Goal: Transaction & Acquisition: Book appointment/travel/reservation

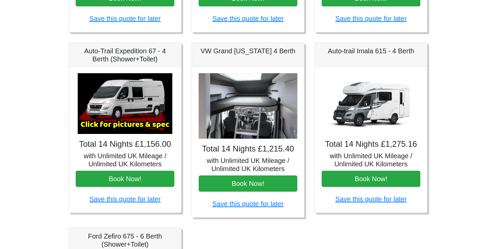
scroll to position [271, 0]
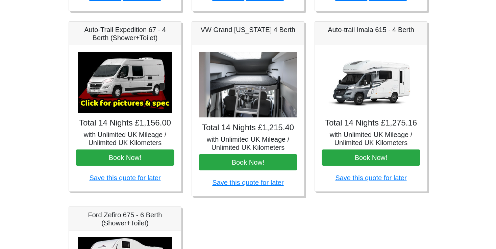
click at [371, 109] on img at bounding box center [371, 82] width 95 height 61
click at [363, 178] on link "Save this quote for later" at bounding box center [370, 177] width 71 height 7
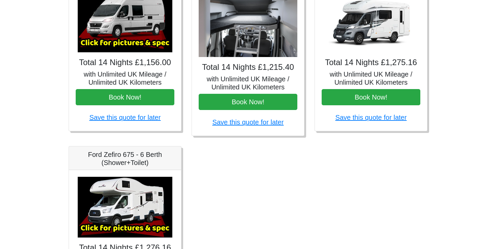
scroll to position [368, 0]
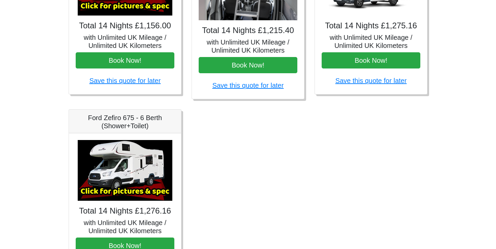
click at [100, 179] on img at bounding box center [125, 170] width 95 height 61
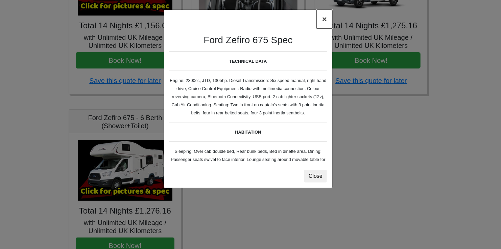
click at [324, 21] on button "×" at bounding box center [325, 19] width 16 height 19
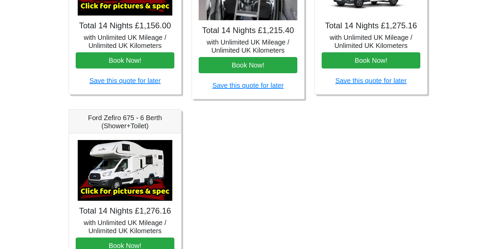
click at [324, 21] on h4 "Total 14 Nights £1,275.16" at bounding box center [371, 26] width 99 height 10
drag, startPoint x: 324, startPoint y: 21, endPoint x: 319, endPoint y: 17, distance: 6.3
click at [319, 17] on div "Total 14 Nights £1,275.16 with Unlimited UK Mileage / Unlimited UK Kilometers B…" at bounding box center [371, 21] width 112 height 146
click at [106, 187] on img at bounding box center [125, 170] width 95 height 61
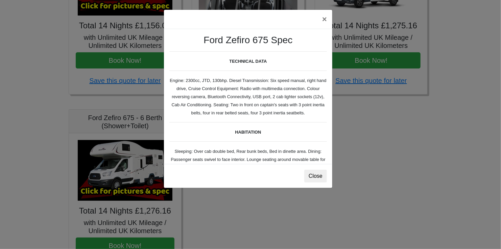
click at [239, 207] on div "× Ford Zefiro 675 Spec TECHNICAL DATA Engine: 2300cc, JTD, 130bhp. Diesel Trans…" at bounding box center [250, 124] width 501 height 249
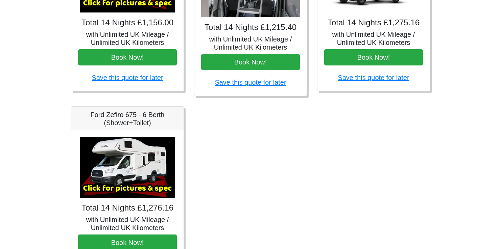
scroll to position [424, 0]
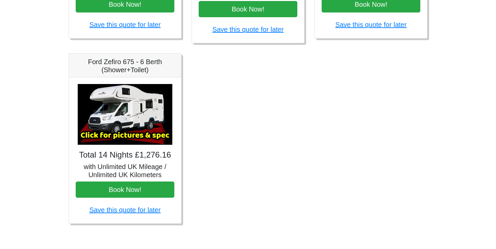
click at [124, 111] on img at bounding box center [125, 114] width 95 height 61
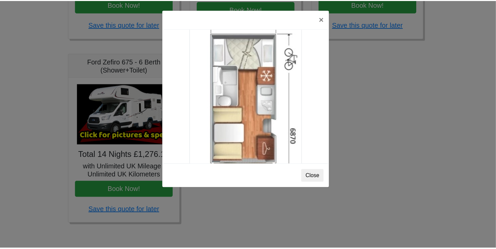
scroll to position [1191, 0]
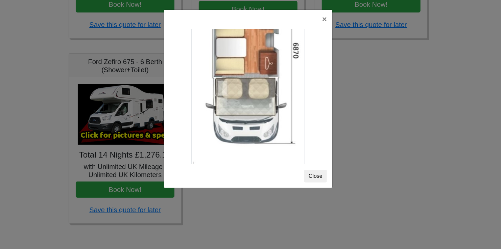
click at [366, 133] on div "× Ford Zefiro 675 Spec TECHNICAL DATA Engine: 2300cc, JTD, 130bhp. Diesel Trans…" at bounding box center [250, 124] width 501 height 249
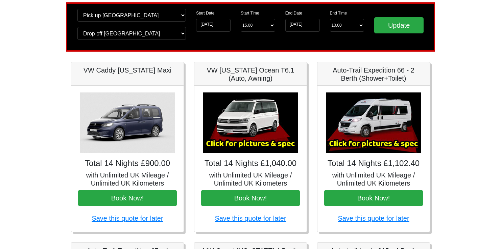
scroll to position [52, 0]
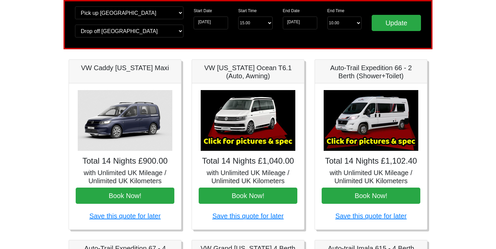
click at [359, 118] on img at bounding box center [371, 120] width 95 height 61
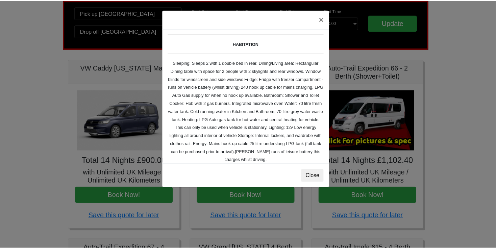
scroll to position [79, 0]
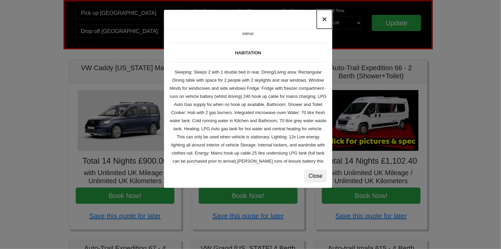
click at [323, 18] on button "×" at bounding box center [325, 19] width 16 height 19
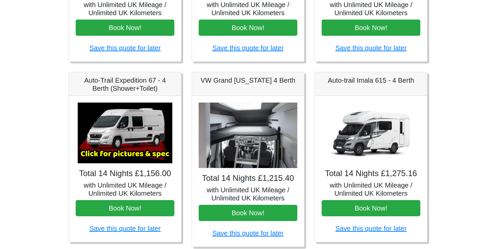
scroll to position [224, 0]
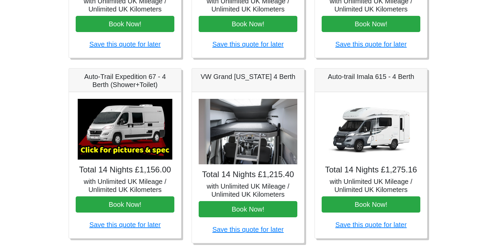
click at [380, 174] on h4 "Total 14 Nights £1,275.16" at bounding box center [371, 170] width 99 height 10
click at [377, 141] on img at bounding box center [371, 129] width 95 height 61
click at [361, 152] on img at bounding box center [371, 129] width 95 height 61
click at [362, 172] on h4 "Total 14 Nights £1,275.16" at bounding box center [371, 170] width 99 height 10
click at [365, 121] on img at bounding box center [371, 129] width 95 height 61
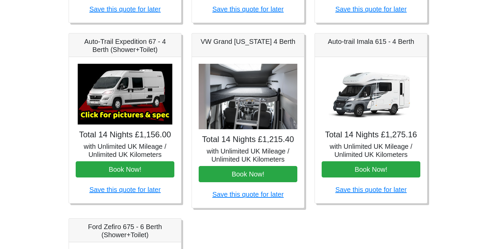
scroll to position [260, 0]
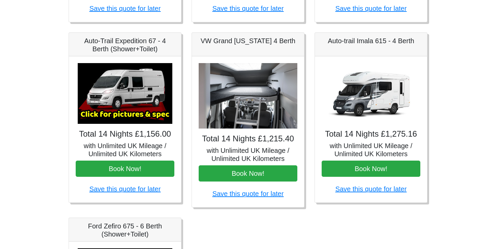
click at [367, 91] on img at bounding box center [371, 93] width 95 height 61
click at [367, 92] on img at bounding box center [371, 93] width 95 height 61
click at [255, 96] on img at bounding box center [248, 96] width 99 height 66
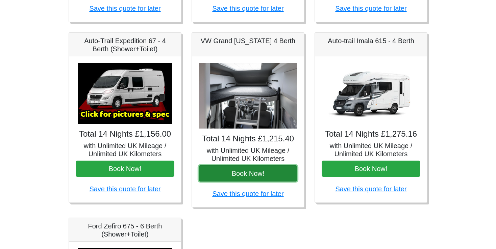
click at [243, 169] on button "Book Now!" at bounding box center [248, 174] width 99 height 16
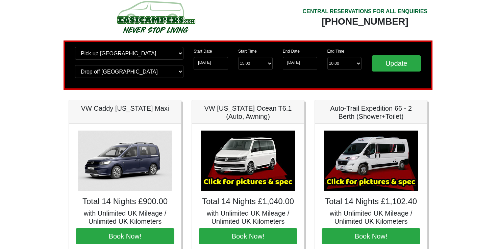
scroll to position [0, 0]
